Goal: Task Accomplishment & Management: Manage account settings

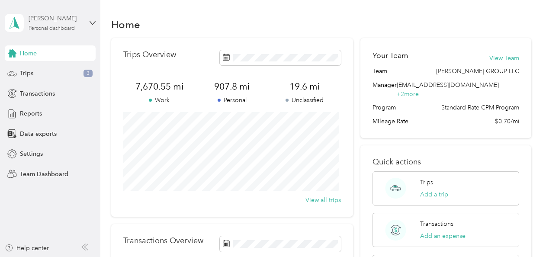
click at [50, 22] on div "[PERSON_NAME]" at bounding box center [56, 18] width 54 height 9
click at [42, 71] on div "Team dashboard" at bounding box center [36, 71] width 46 height 9
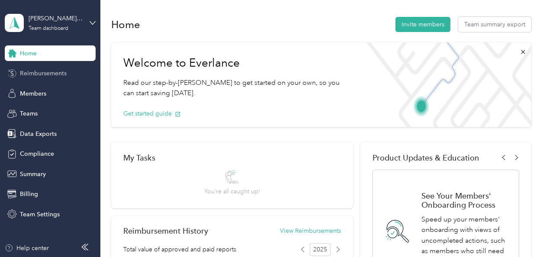
click at [37, 72] on span "Reimbursements" at bounding box center [43, 73] width 47 height 9
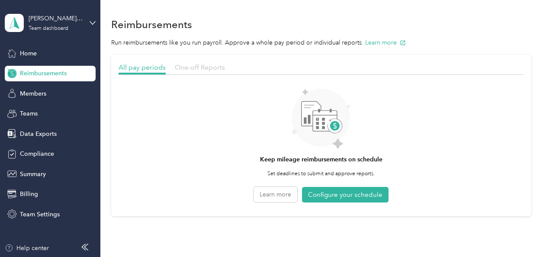
click at [201, 67] on span "One-off Reports" at bounding box center [200, 67] width 50 height 8
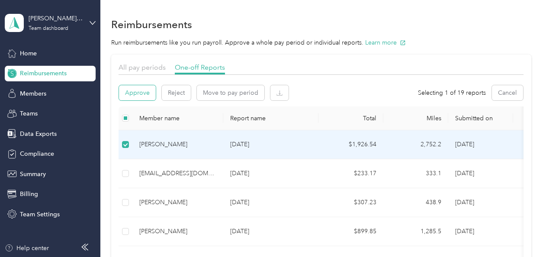
click at [135, 90] on button "Approve" at bounding box center [137, 92] width 37 height 15
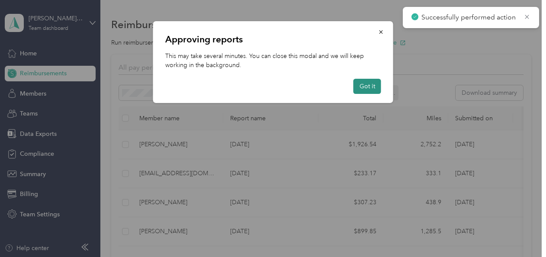
click at [358, 85] on button "Got it" at bounding box center [367, 86] width 28 height 15
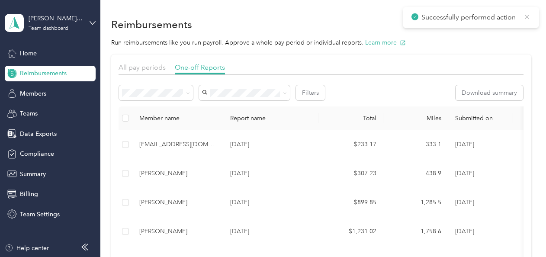
click at [527, 16] on icon at bounding box center [526, 17] width 7 height 8
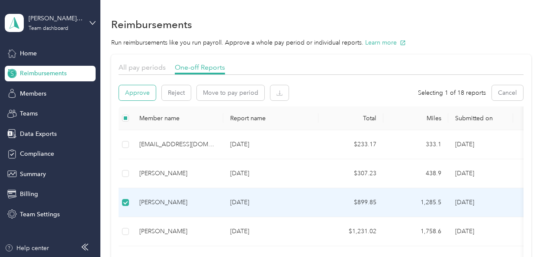
click at [135, 91] on button "Approve" at bounding box center [137, 92] width 37 height 15
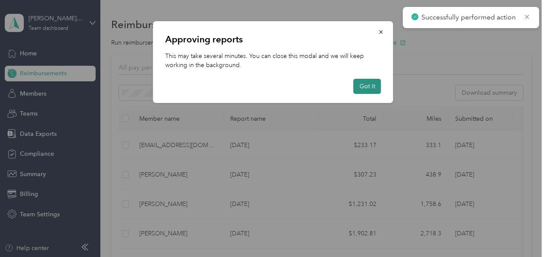
click at [366, 87] on button "Got it" at bounding box center [367, 86] width 28 height 15
